Goal: Check status

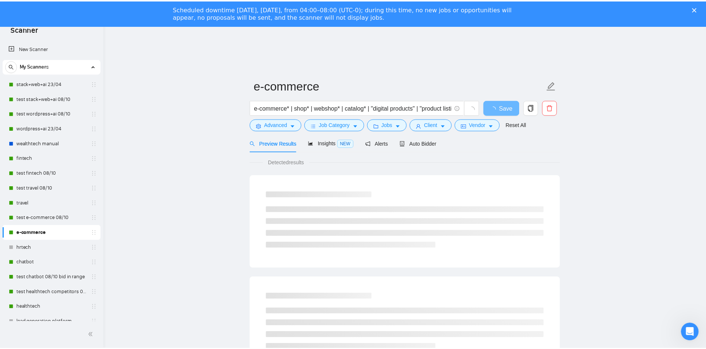
scroll to position [45, 0]
